Goal: Find specific page/section: Find specific page/section

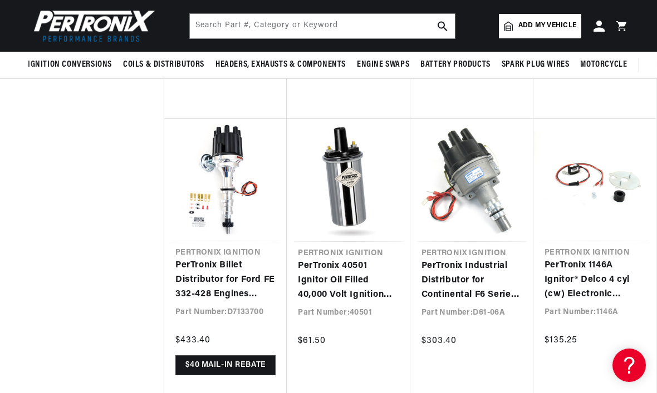
scroll to position [4225, 0]
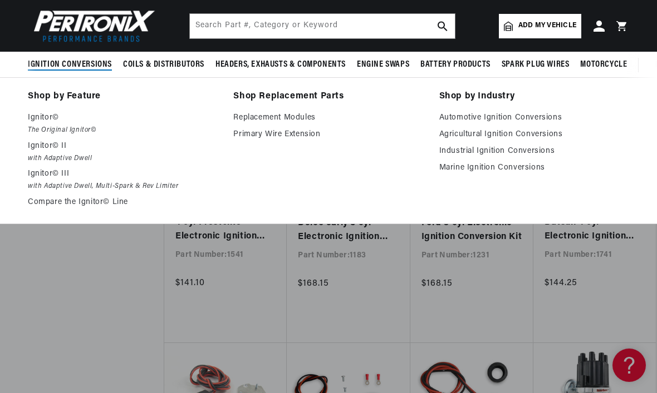
click at [58, 133] on em "The Original Ignitor©" at bounding box center [123, 131] width 190 height 12
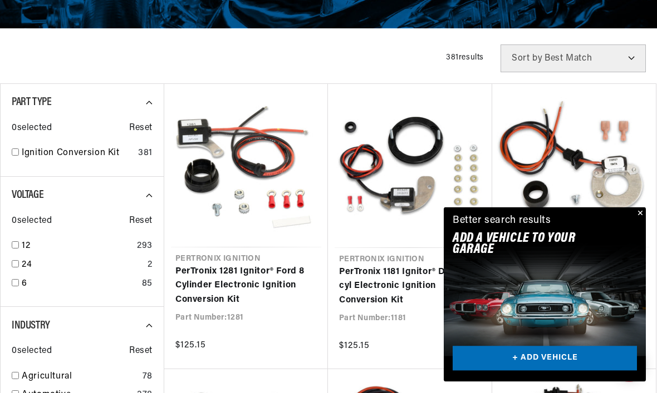
scroll to position [0, 1113]
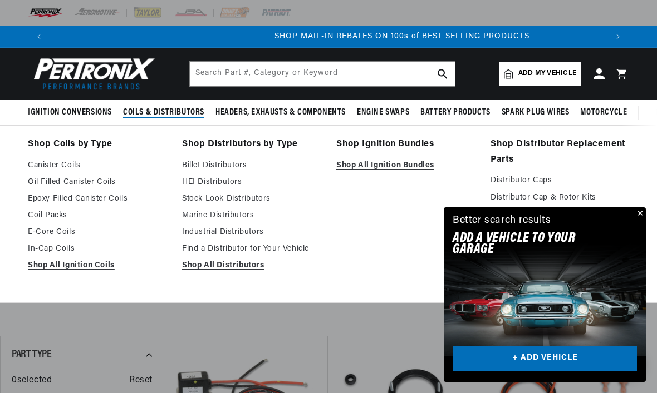
scroll to position [0, 556]
